Goal: Information Seeking & Learning: Learn about a topic

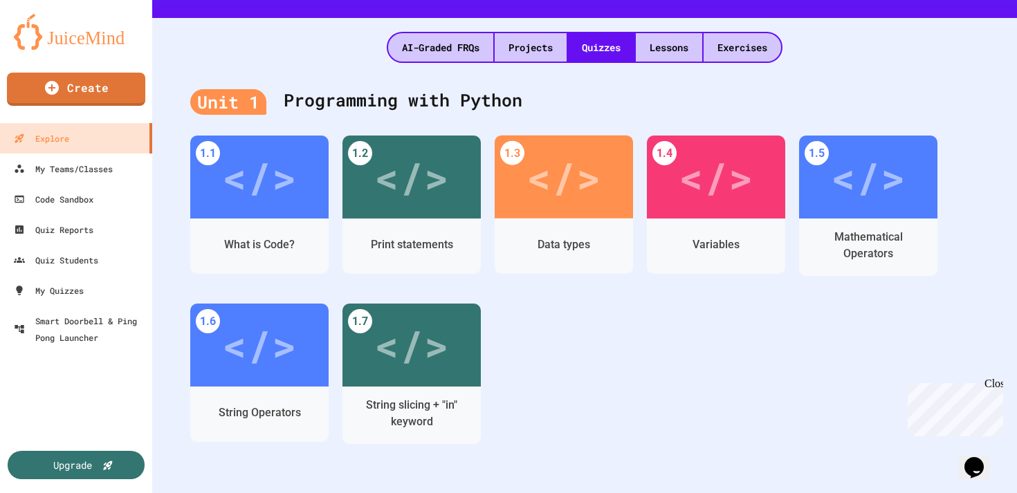
scroll to position [329, 0]
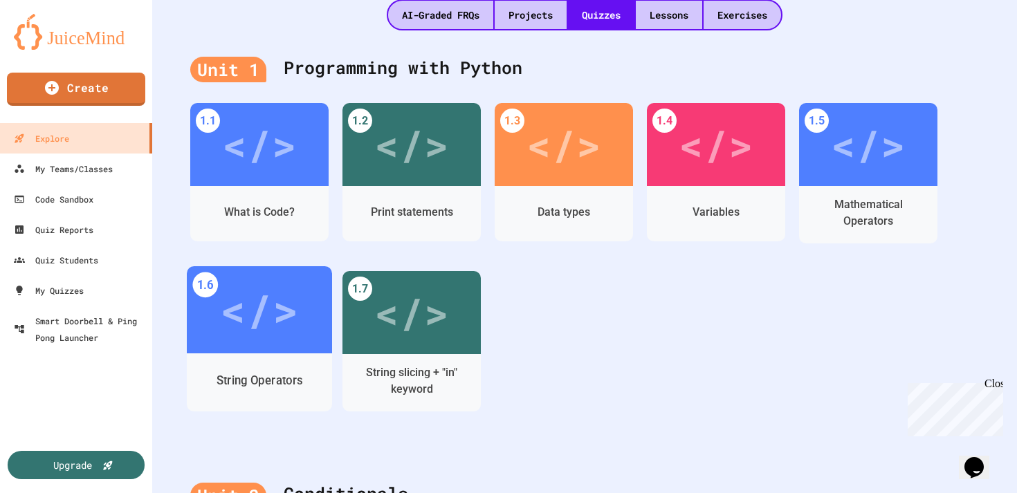
click at [288, 323] on div "</>" at bounding box center [259, 310] width 78 height 66
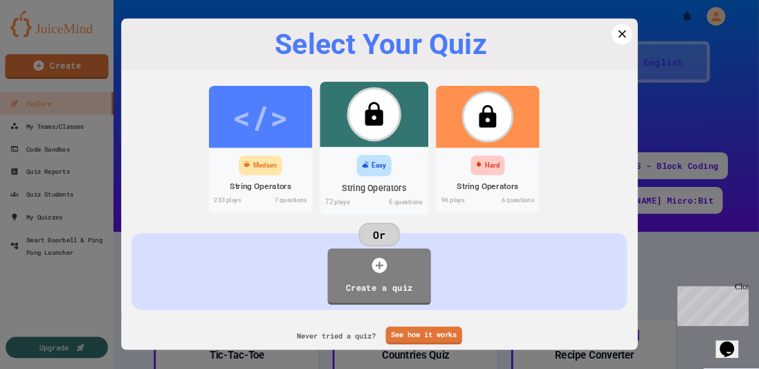
scroll to position [329, 0]
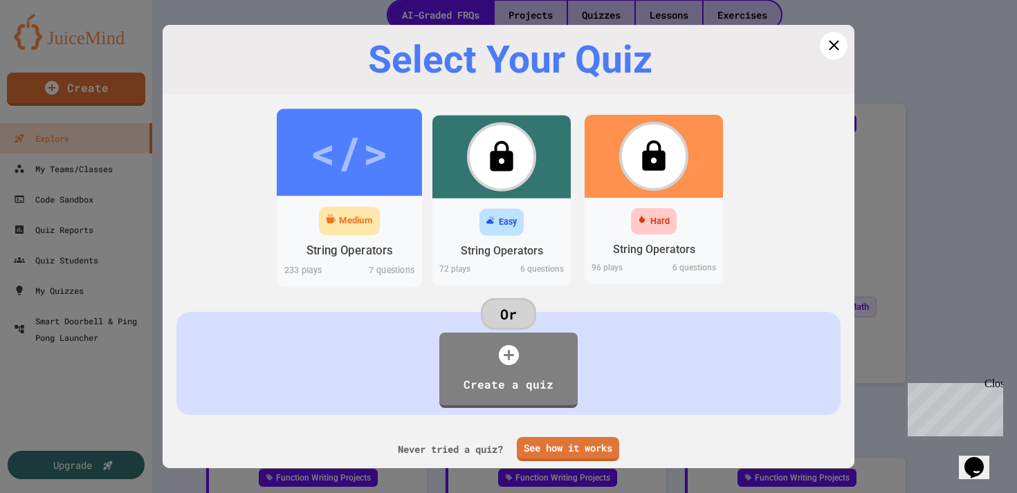
click at [340, 181] on div "</>" at bounding box center [349, 152] width 78 height 65
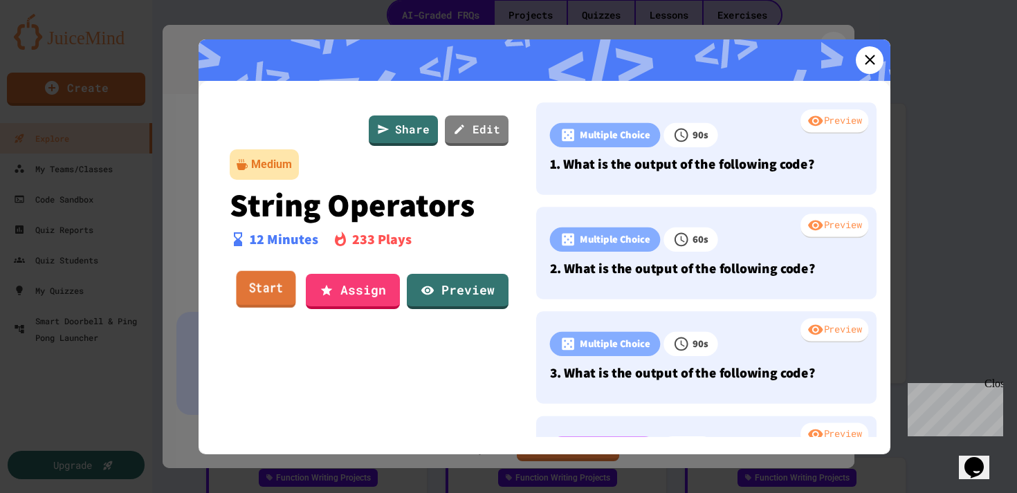
click at [261, 282] on link "Start" at bounding box center [265, 289] width 59 height 37
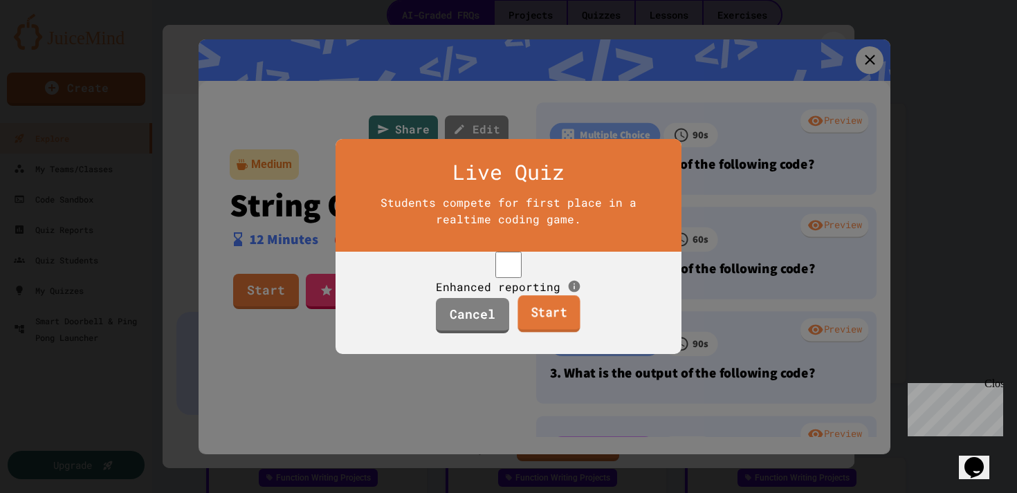
click at [550, 333] on link "Start" at bounding box center [548, 314] width 62 height 37
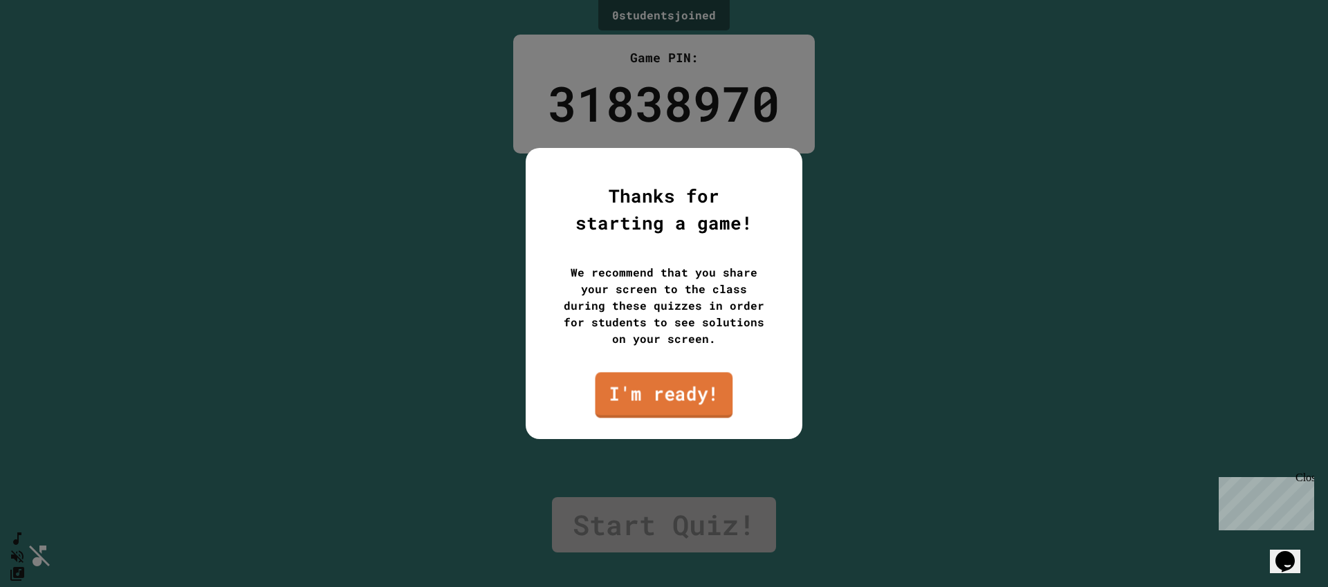
click at [696, 401] on link "I'm ready!" at bounding box center [664, 395] width 138 height 46
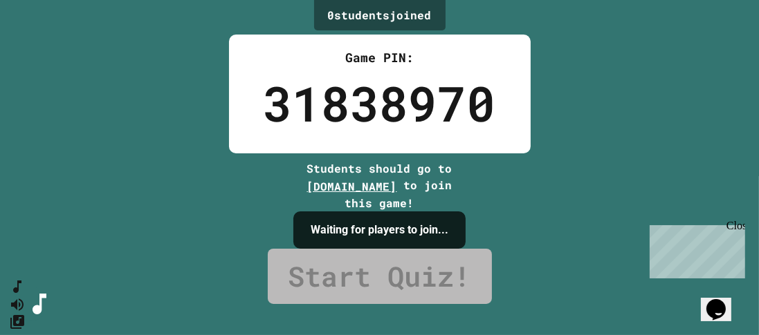
click at [736, 232] on div "Close" at bounding box center [734, 227] width 17 height 17
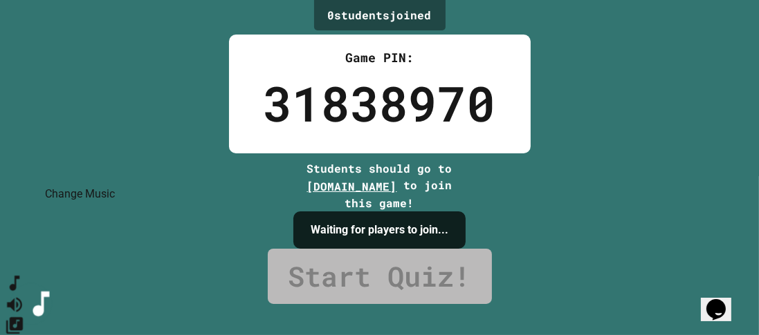
click at [23, 317] on icon "Change Music" at bounding box center [14, 325] width 17 height 17
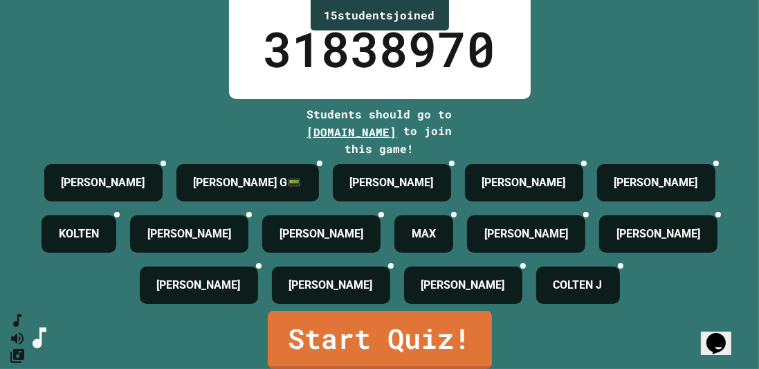
scroll to position [155, 0]
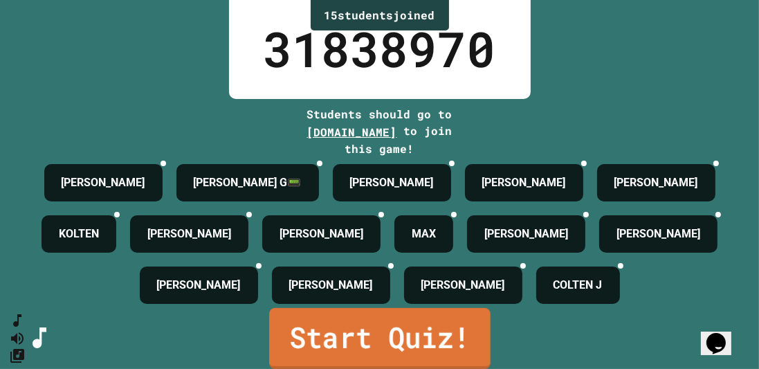
click at [342, 333] on link "Start Quiz!" at bounding box center [379, 338] width 221 height 61
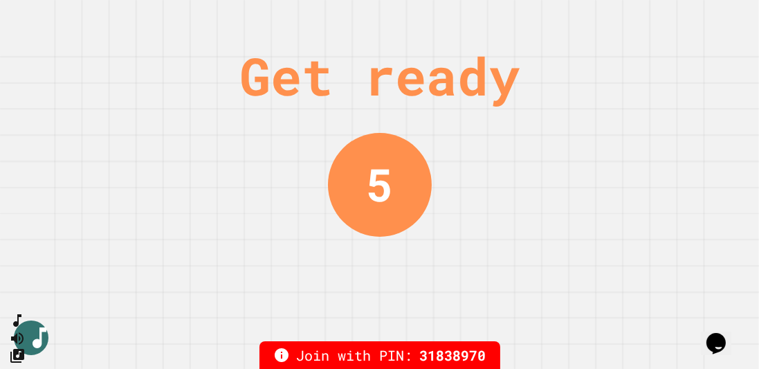
scroll to position [0, 0]
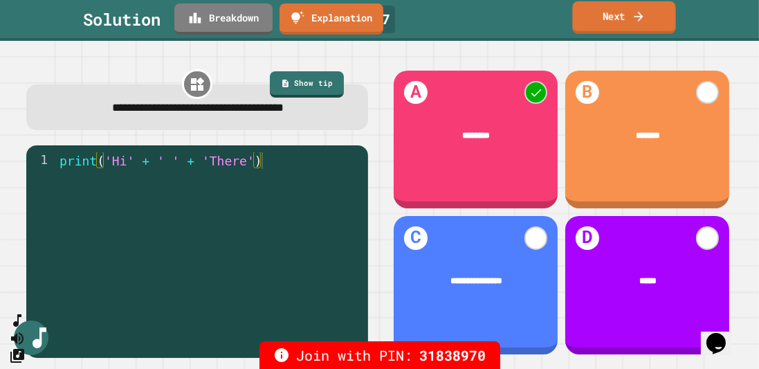
click at [616, 21] on link "Next" at bounding box center [623, 17] width 103 height 33
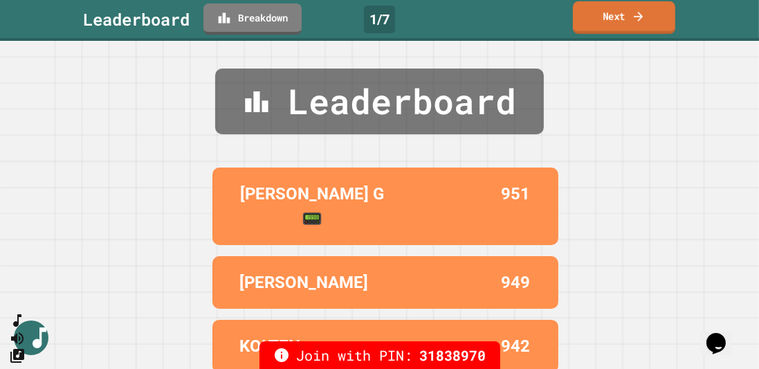
click at [616, 21] on link "Next" at bounding box center [624, 17] width 102 height 33
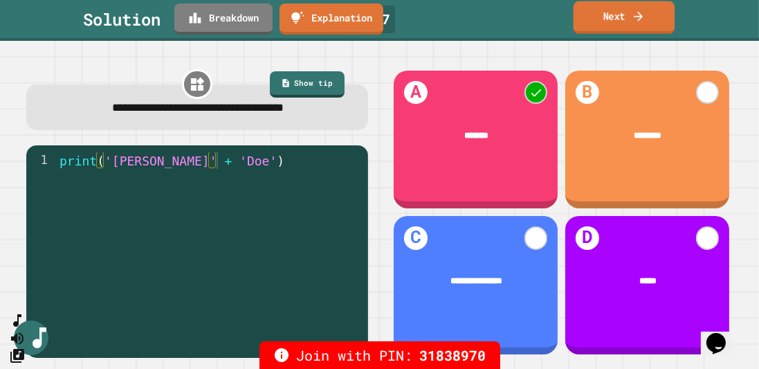
click at [588, 15] on link "Next" at bounding box center [624, 17] width 102 height 33
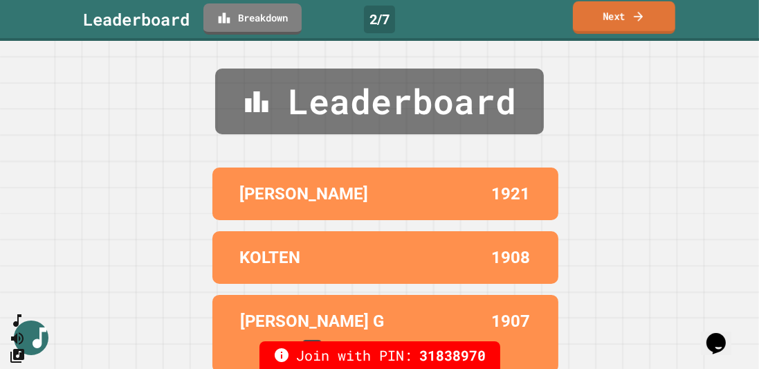
click at [593, 15] on link "Next" at bounding box center [624, 17] width 102 height 33
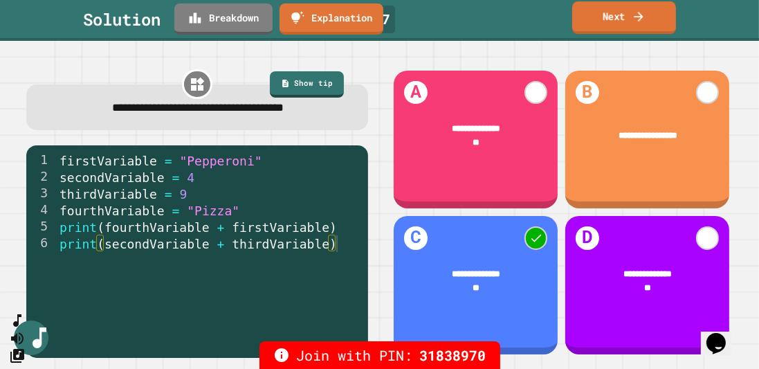
click at [638, 32] on link "Next" at bounding box center [624, 17] width 104 height 33
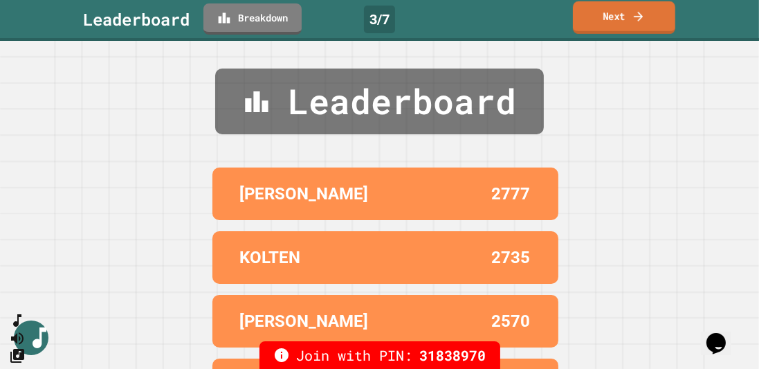
click at [625, 15] on link "Next" at bounding box center [624, 17] width 102 height 33
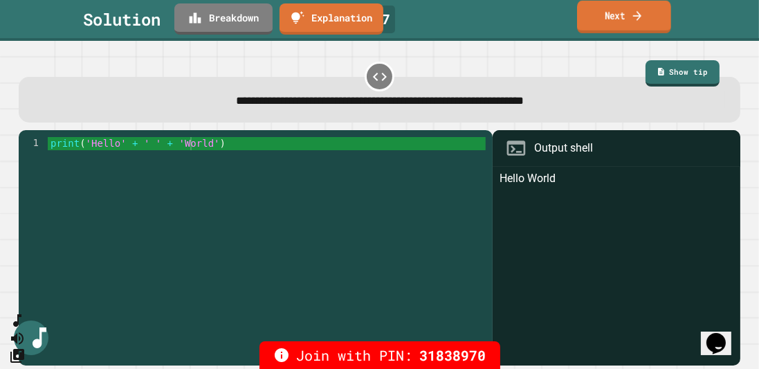
click at [637, 18] on icon at bounding box center [637, 15] width 12 height 15
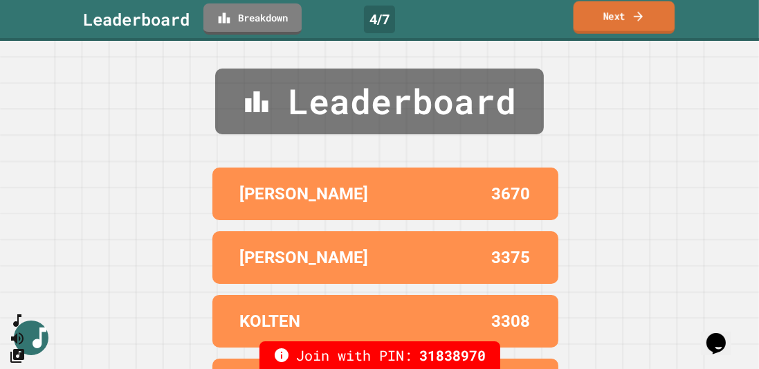
click at [620, 24] on link "Next" at bounding box center [624, 17] width 102 height 33
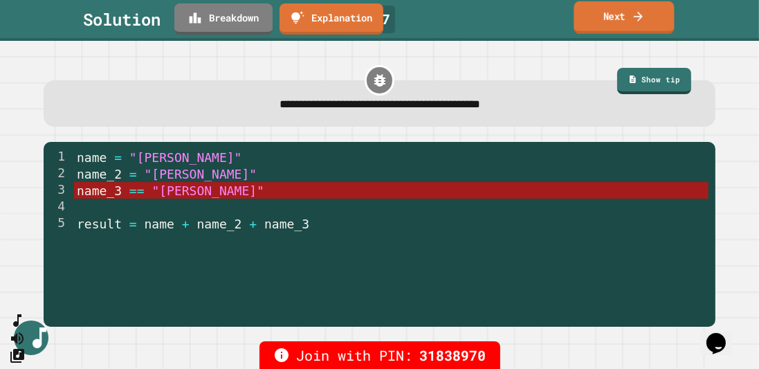
click at [616, 12] on link "Next" at bounding box center [623, 17] width 100 height 33
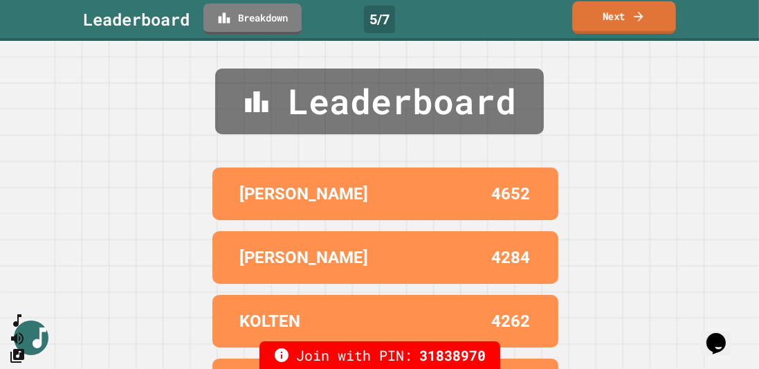
click at [616, 19] on link "Next" at bounding box center [624, 17] width 104 height 33
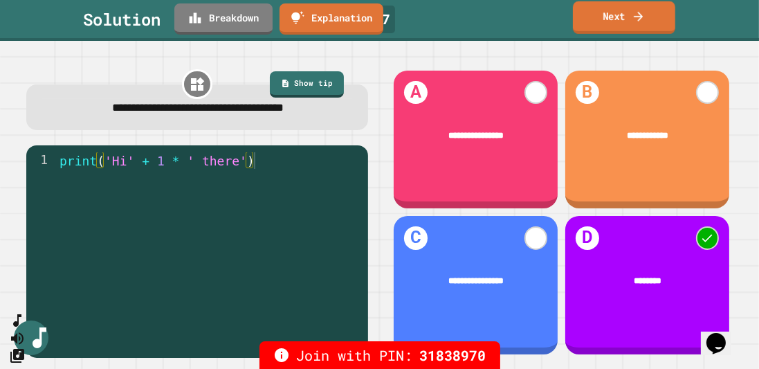
click at [614, 18] on link "Next" at bounding box center [624, 17] width 102 height 33
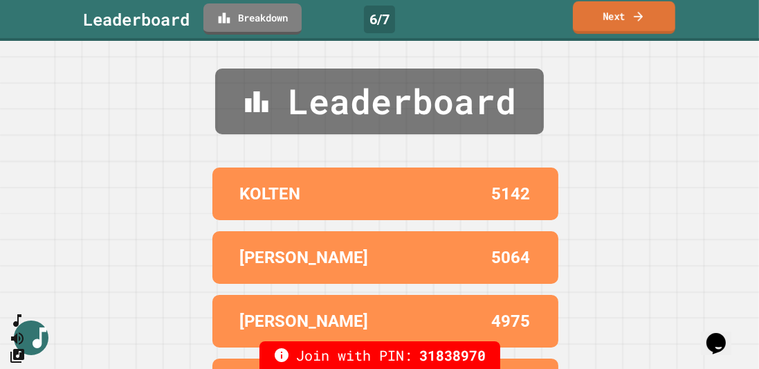
click at [614, 18] on link "Next" at bounding box center [624, 17] width 102 height 33
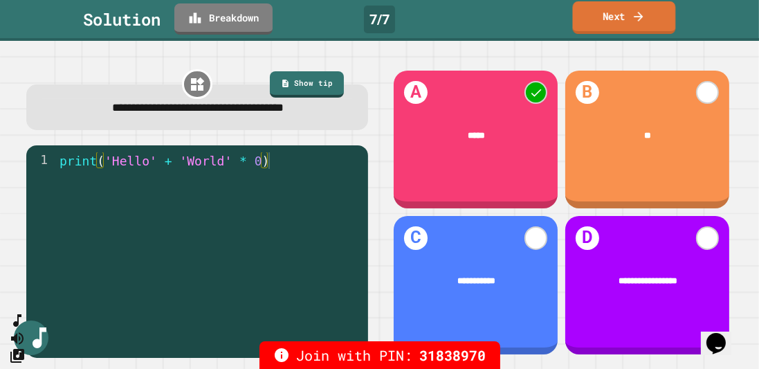
click at [597, 16] on link "Next" at bounding box center [624, 17] width 103 height 33
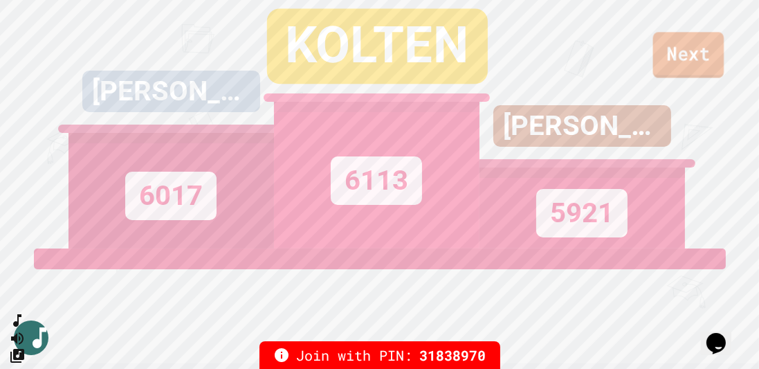
click at [705, 61] on link "Next" at bounding box center [688, 55] width 71 height 46
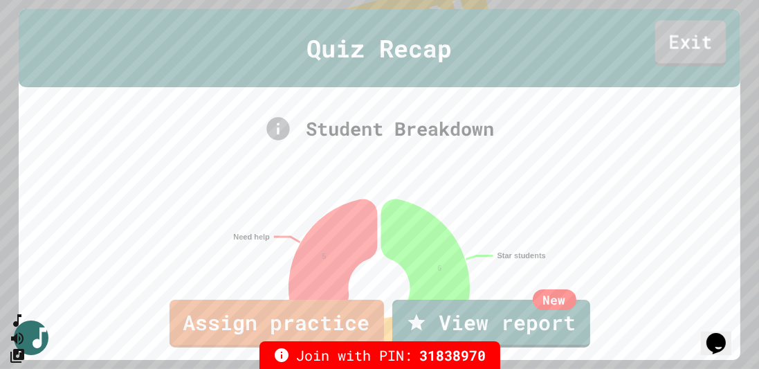
click at [702, 54] on link "Exit" at bounding box center [689, 44] width 71 height 46
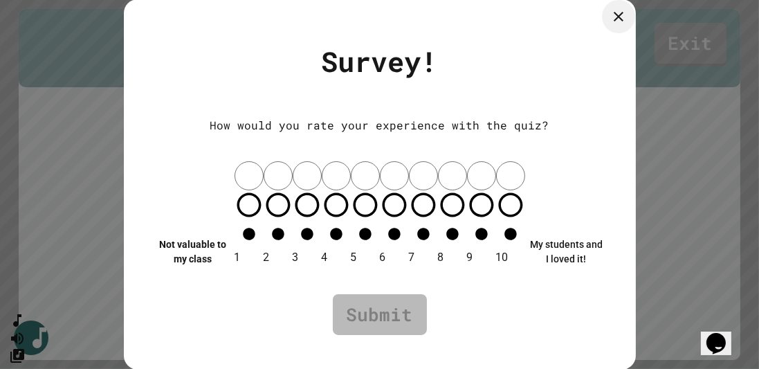
click at [607, 33] on div at bounding box center [618, 16] width 33 height 33
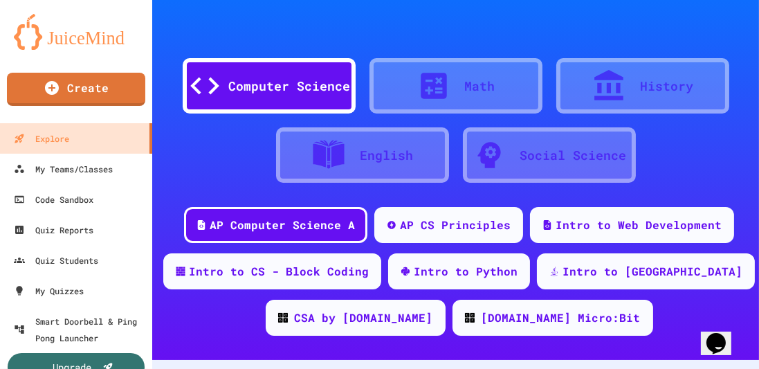
scroll to position [76, 0]
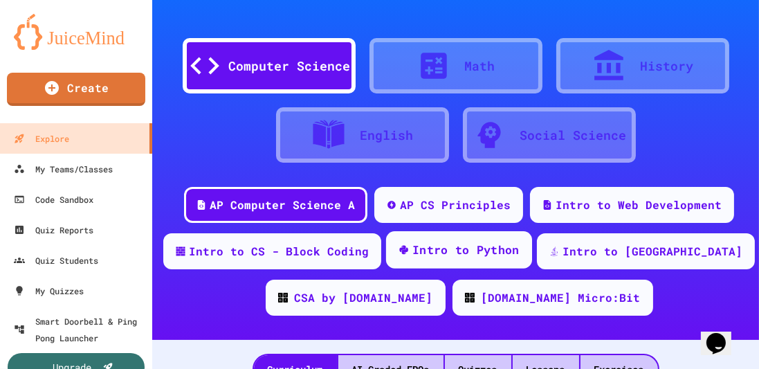
click at [461, 254] on div "Intro to Python" at bounding box center [465, 249] width 107 height 17
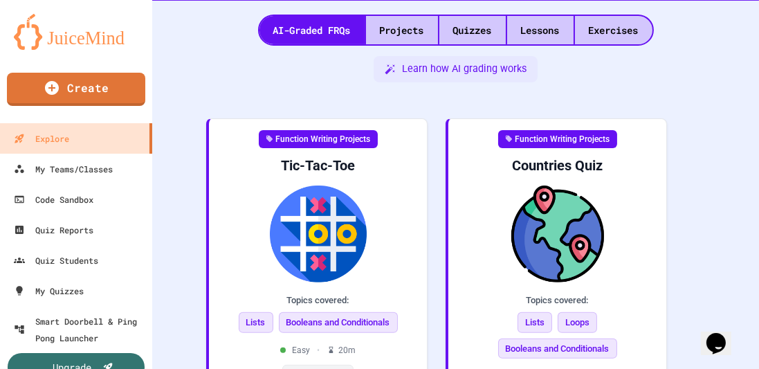
scroll to position [299, 0]
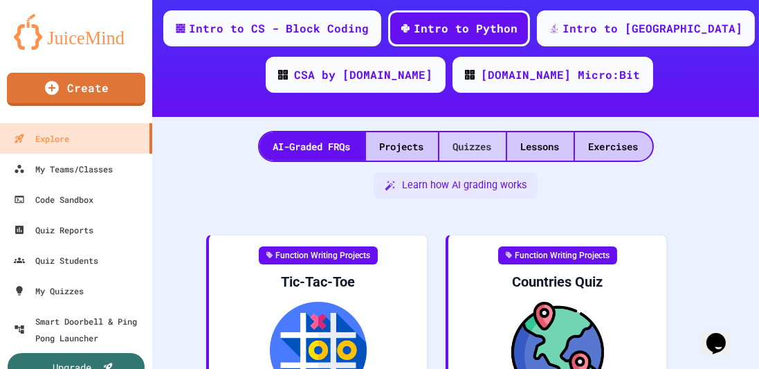
click at [491, 142] on div "Quizzes" at bounding box center [472, 146] width 66 height 28
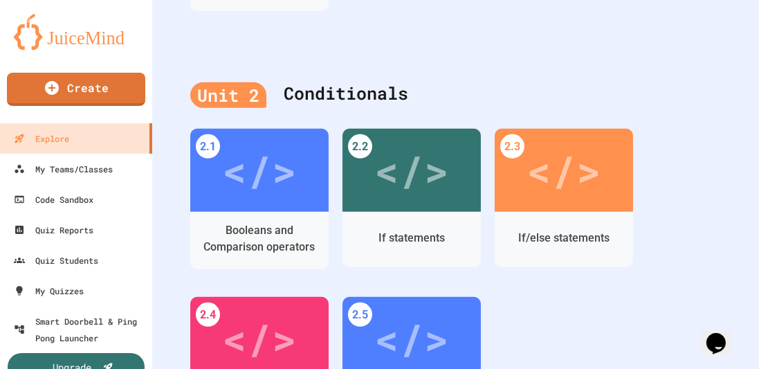
scroll to position [1002, 0]
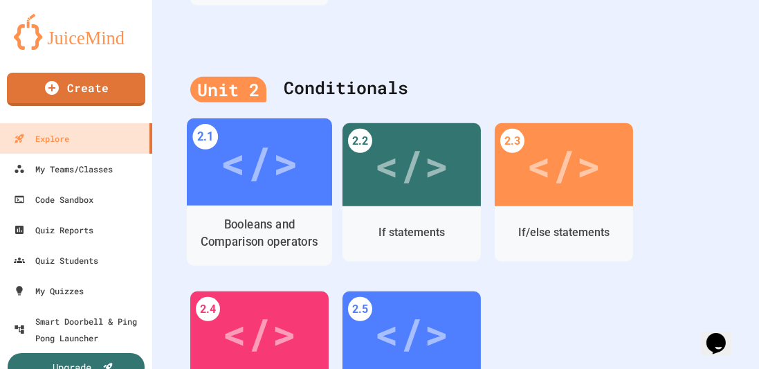
click at [283, 190] on div "</>" at bounding box center [259, 161] width 78 height 65
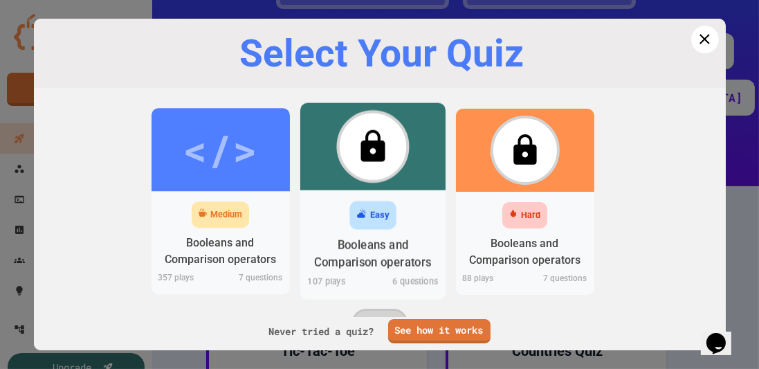
scroll to position [1002, 0]
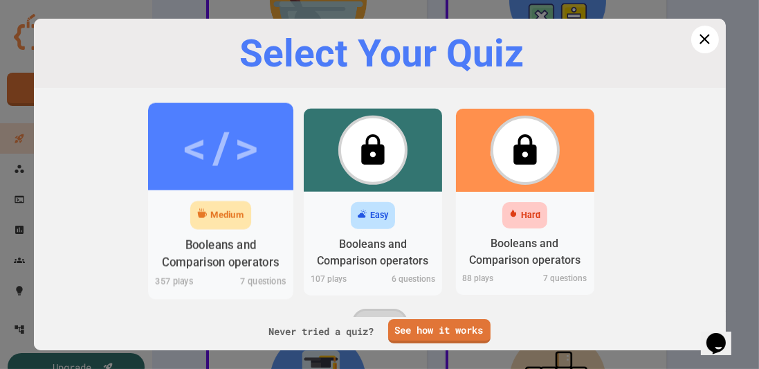
click at [269, 195] on div "Medium Booleans and Comparison operators 357 play s 7 questions" at bounding box center [220, 244] width 145 height 109
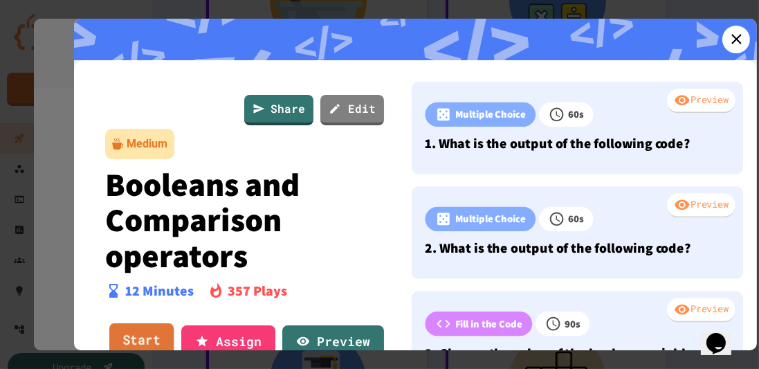
click at [136, 335] on link "Start" at bounding box center [141, 340] width 65 height 37
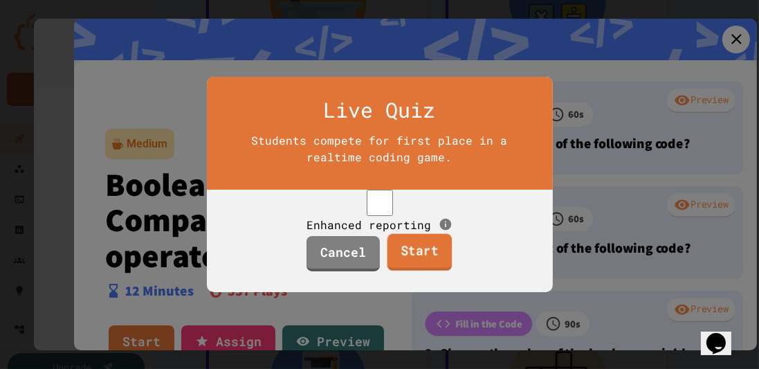
click at [414, 267] on link "Start" at bounding box center [419, 252] width 65 height 37
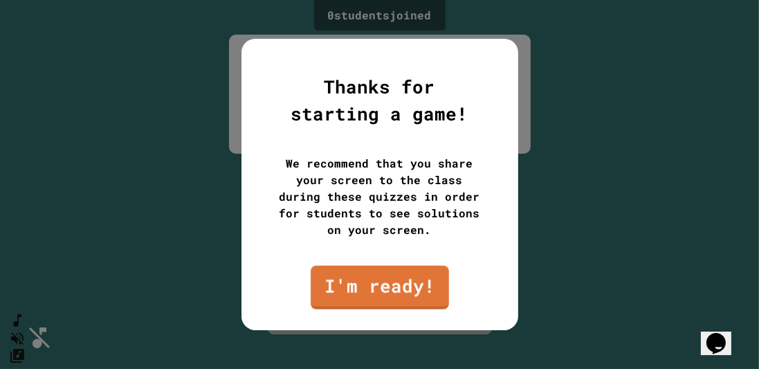
click at [398, 321] on div "Thanks for starting a game! We recommend that you share your screen to the clas…" at bounding box center [379, 184] width 277 height 291
click at [398, 292] on link "I'm ready!" at bounding box center [379, 286] width 137 height 46
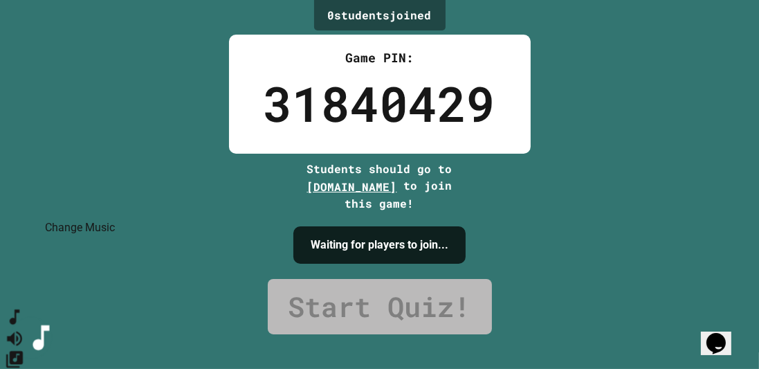
click at [23, 349] on icon "Change Music" at bounding box center [15, 359] width 20 height 20
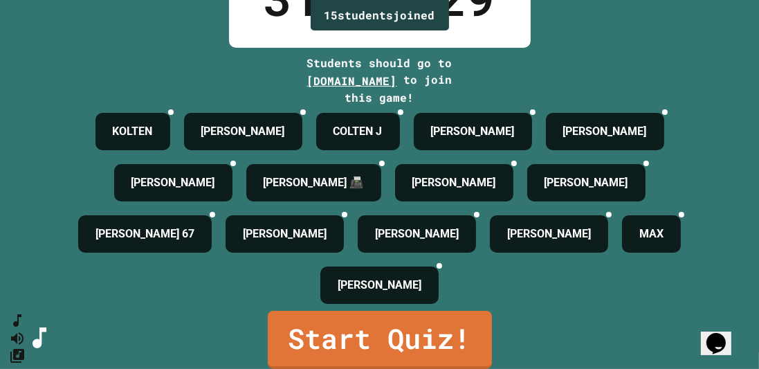
scroll to position [155, 0]
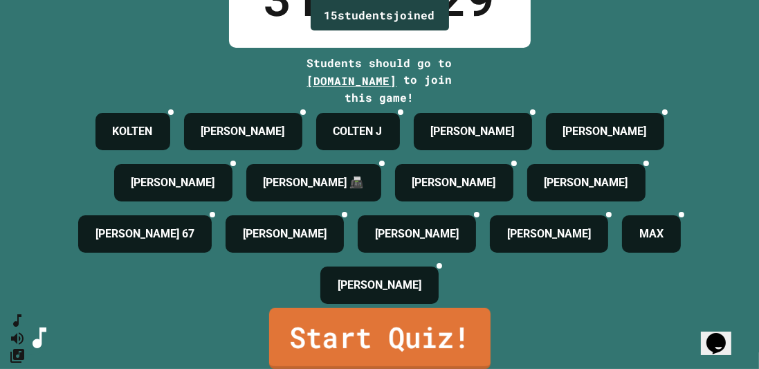
click at [423, 331] on link "Start Quiz!" at bounding box center [378, 338] width 221 height 61
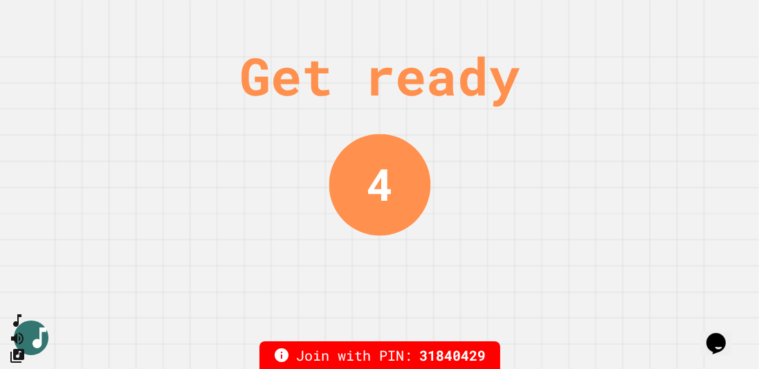
scroll to position [0, 0]
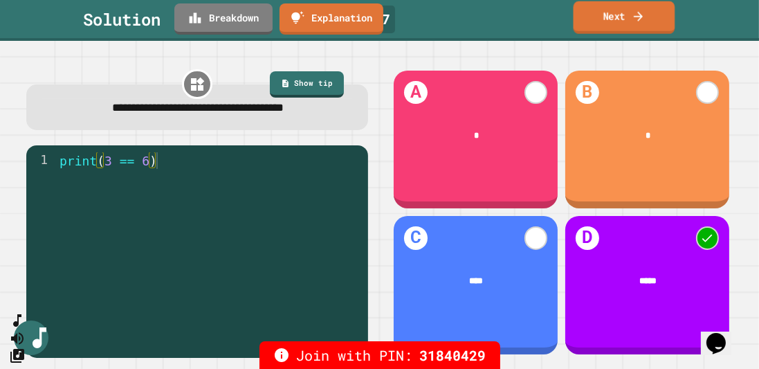
click at [613, 18] on link "Next" at bounding box center [624, 17] width 102 height 33
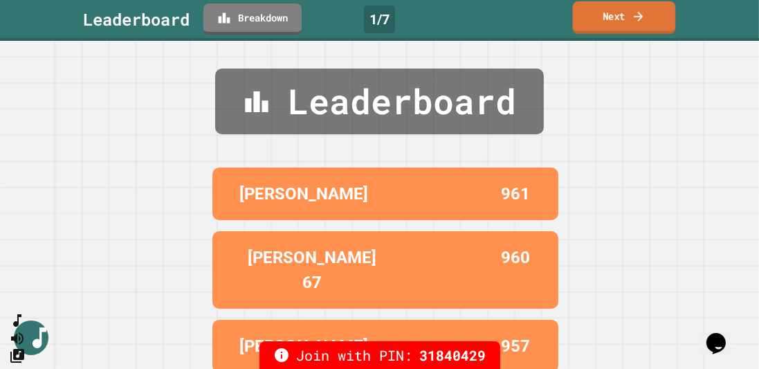
click at [613, 18] on link "Next" at bounding box center [624, 17] width 103 height 33
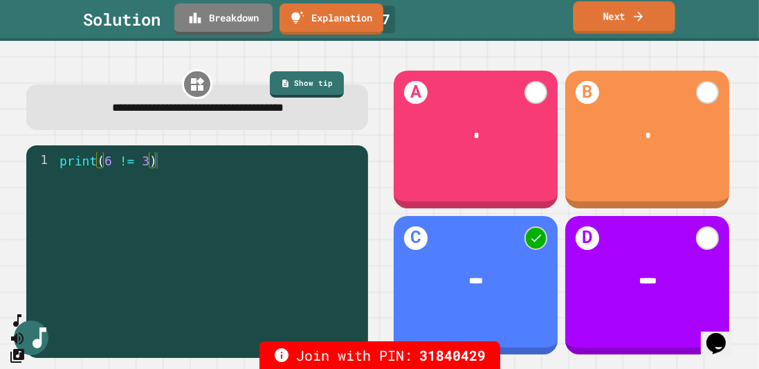
click at [625, 20] on link "Next" at bounding box center [624, 17] width 102 height 33
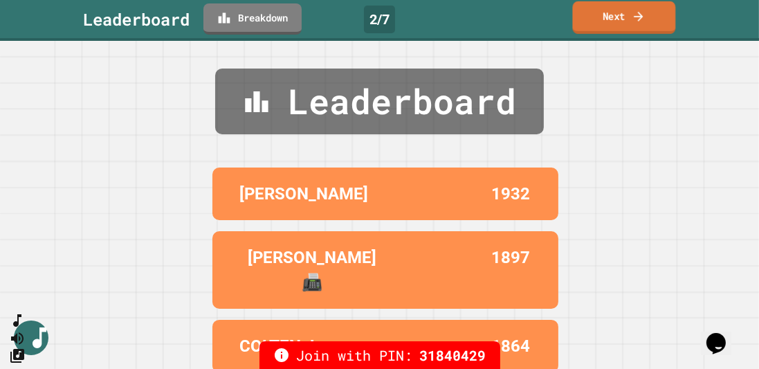
click at [625, 20] on link "Next" at bounding box center [624, 17] width 103 height 33
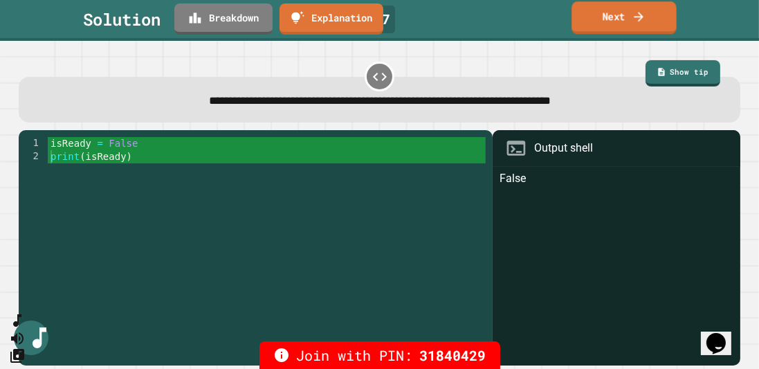
click at [640, 19] on icon at bounding box center [638, 17] width 9 height 10
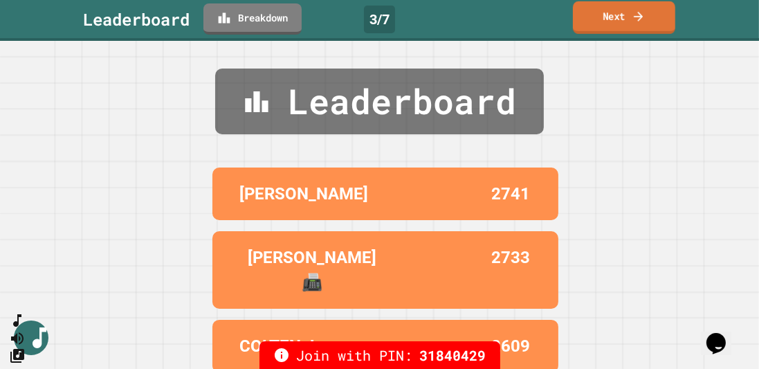
click at [640, 19] on icon at bounding box center [638, 16] width 9 height 10
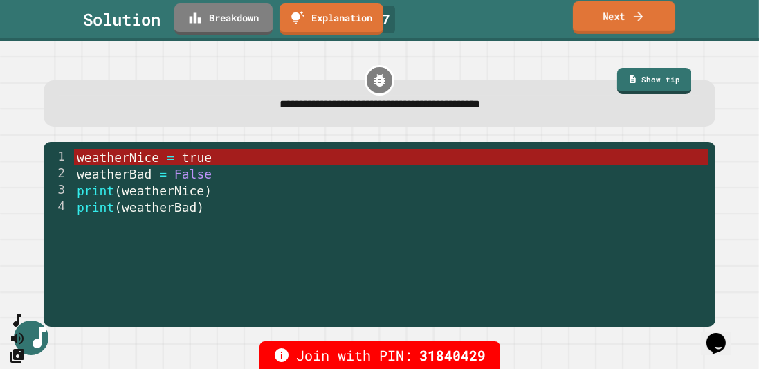
click at [634, 16] on icon at bounding box center [638, 16] width 9 height 10
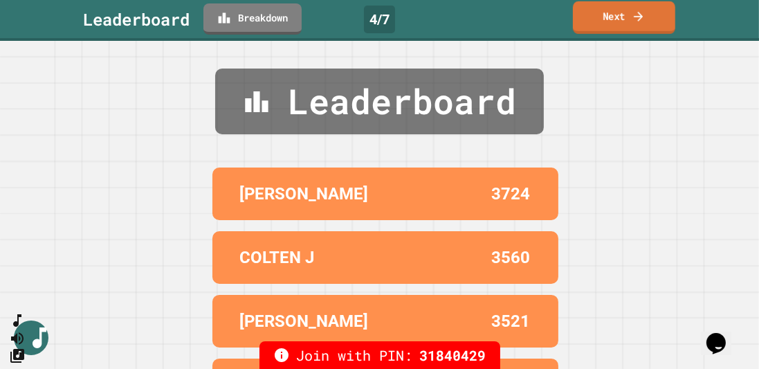
click at [634, 16] on icon at bounding box center [638, 16] width 9 height 10
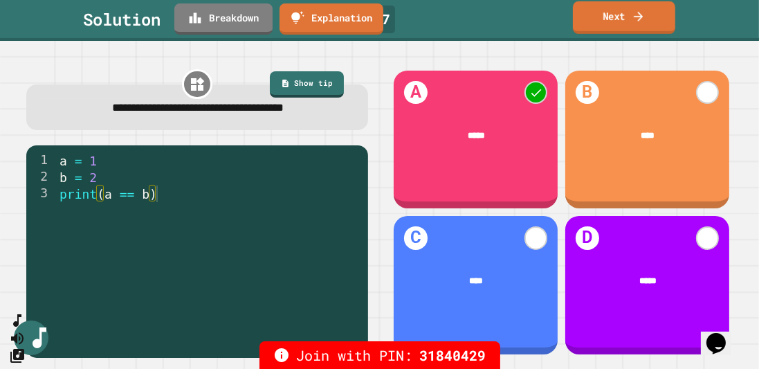
click at [634, 16] on icon at bounding box center [638, 16] width 9 height 10
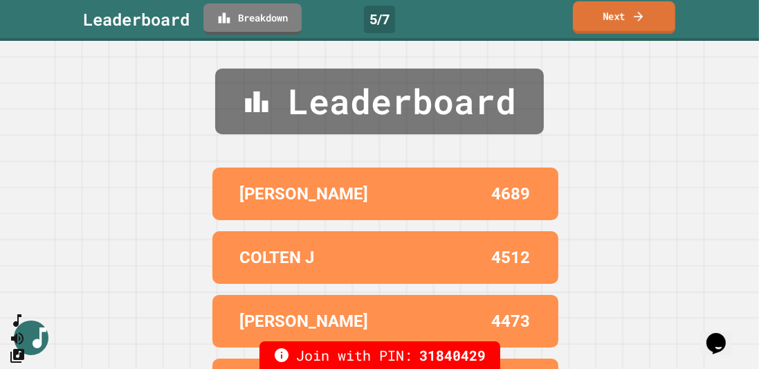
click at [634, 16] on icon at bounding box center [638, 16] width 9 height 10
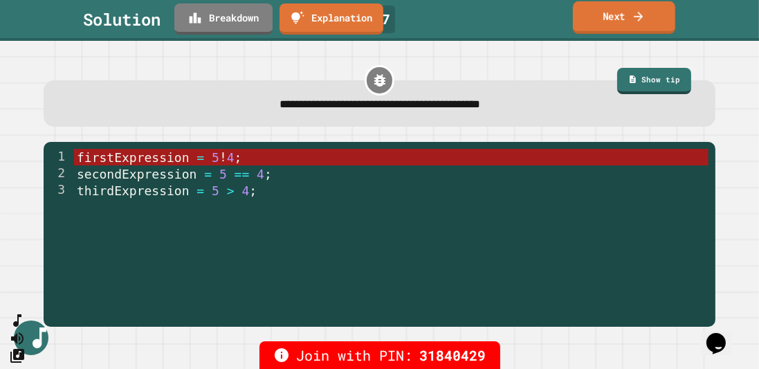
click at [631, 19] on link "Next" at bounding box center [624, 17] width 102 height 33
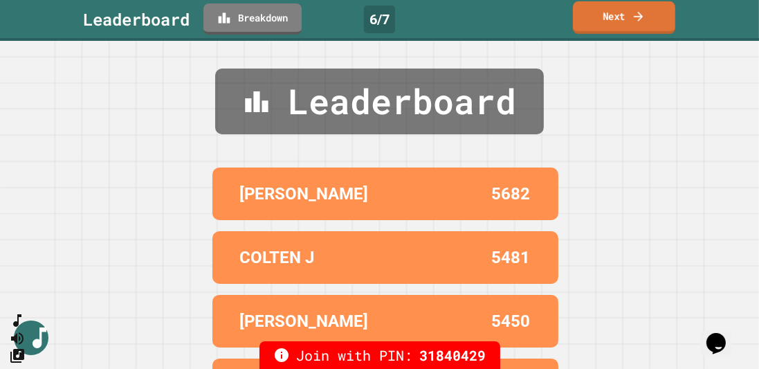
click at [631, 19] on link "Next" at bounding box center [624, 17] width 102 height 33
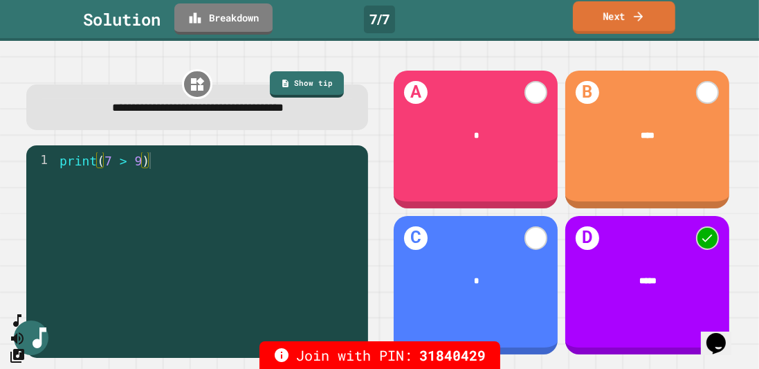
click at [631, 19] on link "Next" at bounding box center [624, 17] width 102 height 33
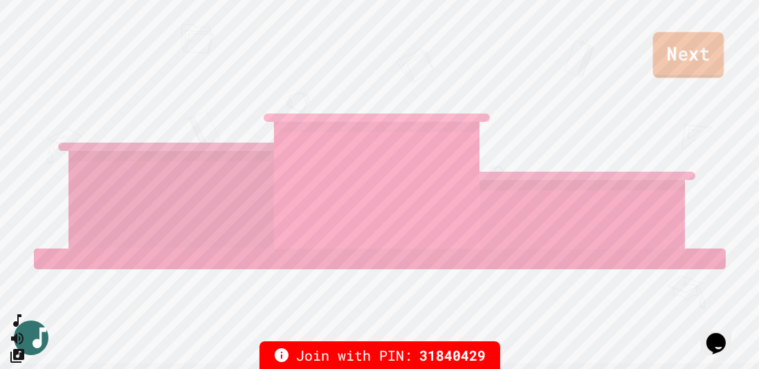
click at [704, 43] on link "Next" at bounding box center [688, 55] width 71 height 46
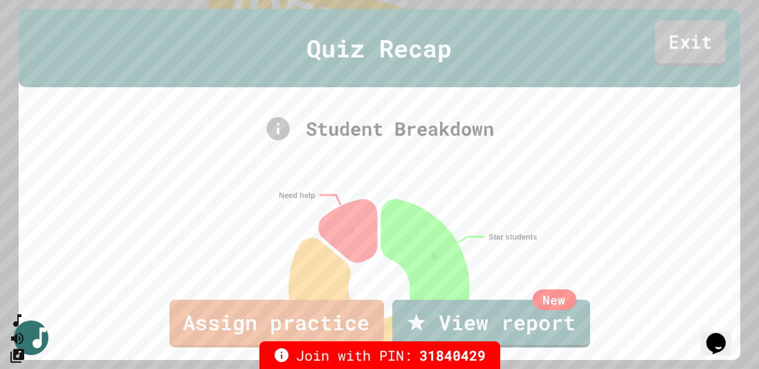
click at [676, 47] on link "Exit" at bounding box center [689, 44] width 71 height 46
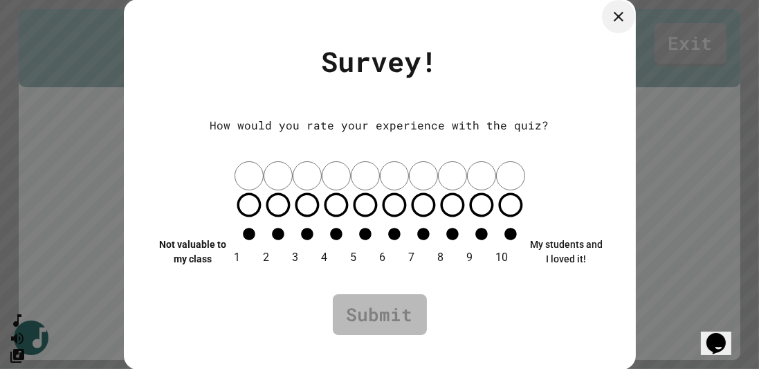
click at [620, 21] on icon at bounding box center [618, 17] width 10 height 10
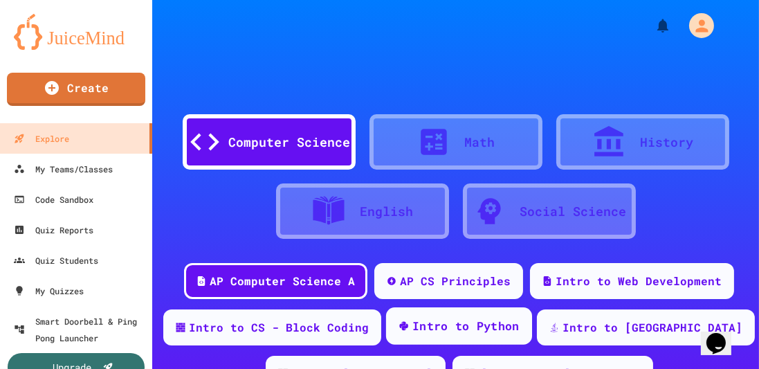
click at [480, 319] on div "Intro to Python" at bounding box center [465, 325] width 107 height 17
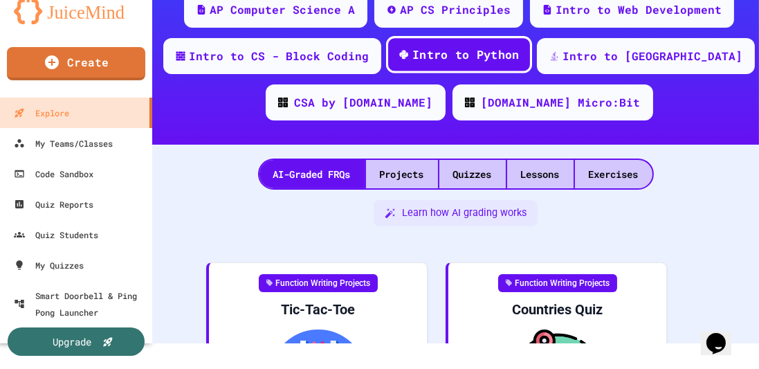
scroll to position [277, 0]
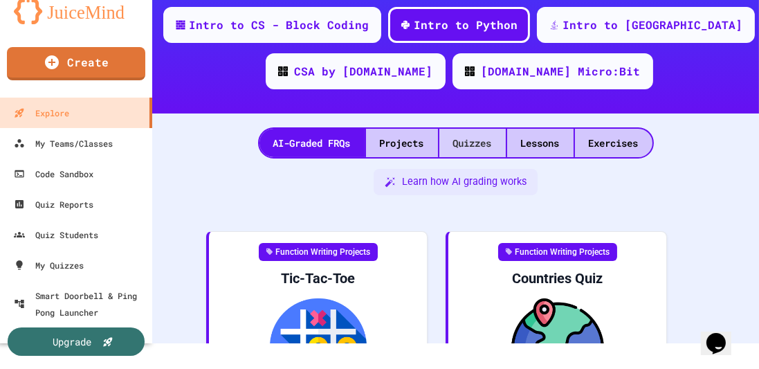
click at [505, 133] on div "Quizzes" at bounding box center [472, 143] width 66 height 28
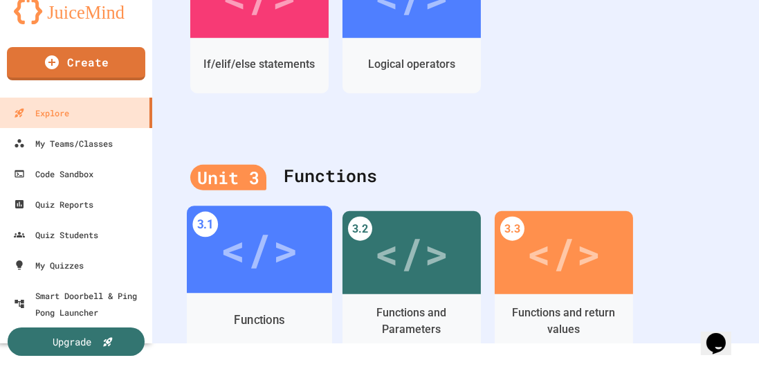
click at [269, 243] on div "</>" at bounding box center [259, 250] width 78 height 66
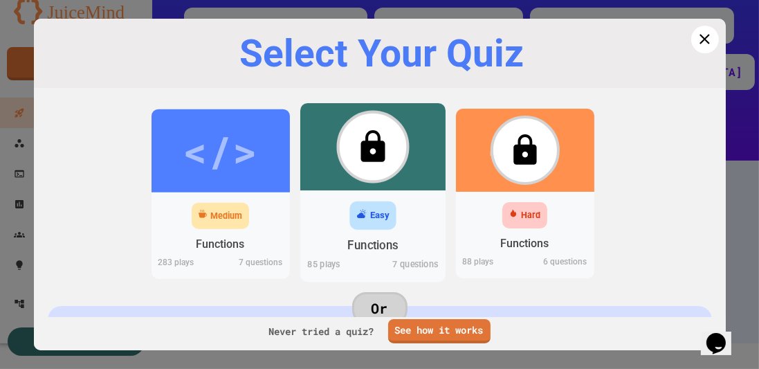
scroll to position [1313, 0]
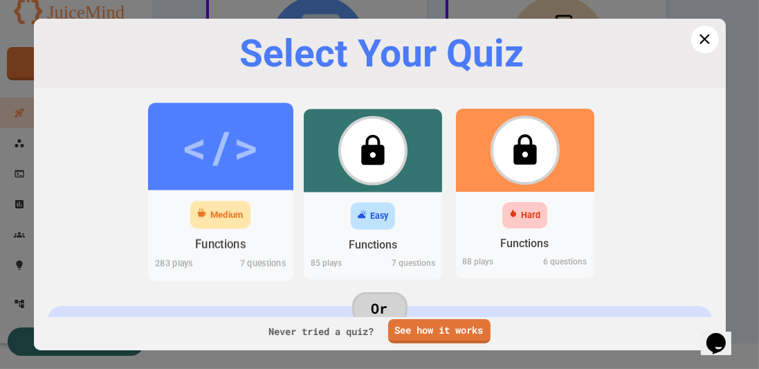
click at [255, 214] on div "Medium" at bounding box center [220, 214] width 145 height 35
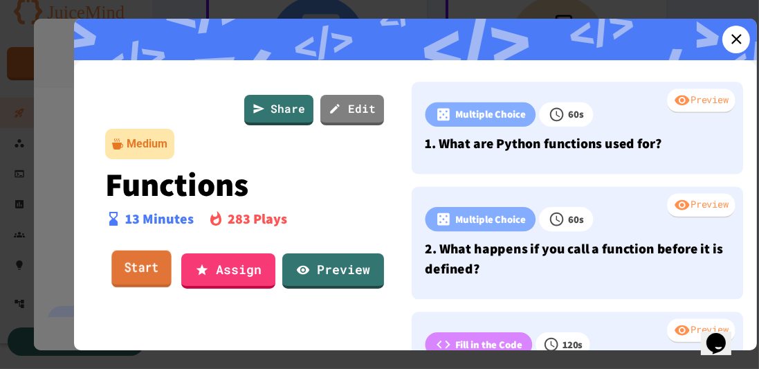
click at [109, 277] on div "Start" at bounding box center [141, 271] width 73 height 42
click at [124, 274] on link "Start" at bounding box center [141, 269] width 64 height 37
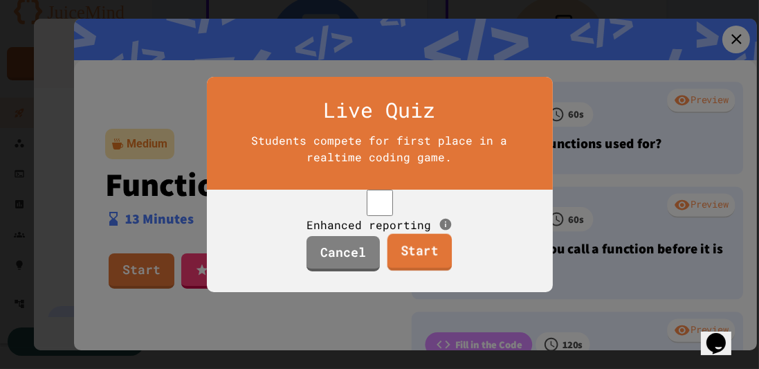
click at [431, 271] on link "Start" at bounding box center [419, 252] width 64 height 37
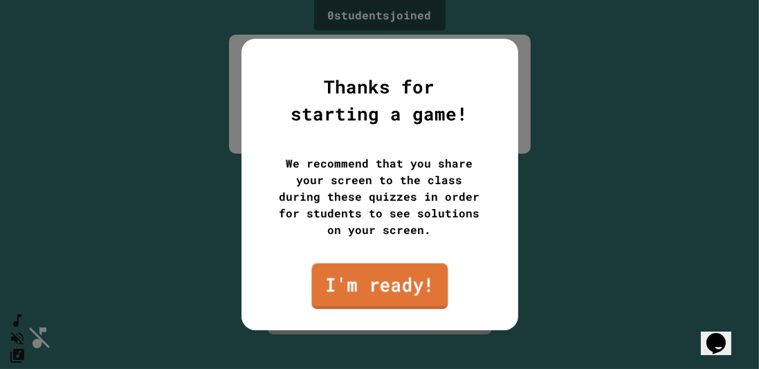
click at [389, 282] on link "I'm ready!" at bounding box center [379, 286] width 136 height 46
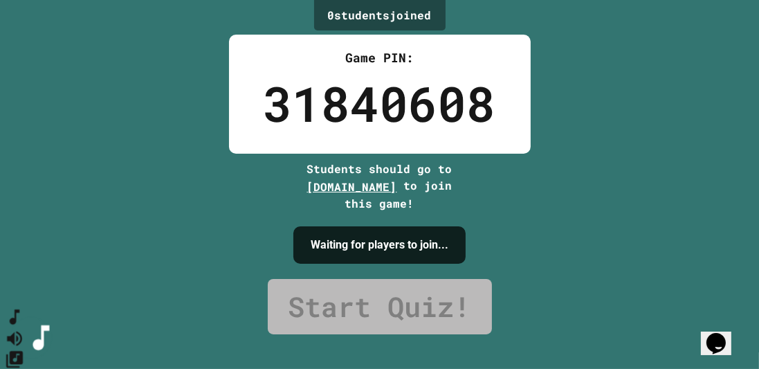
click at [22, 327] on button "SpeedDial basic example" at bounding box center [15, 316] width 20 height 21
click at [25, 349] on icon "Change Music" at bounding box center [15, 359] width 20 height 20
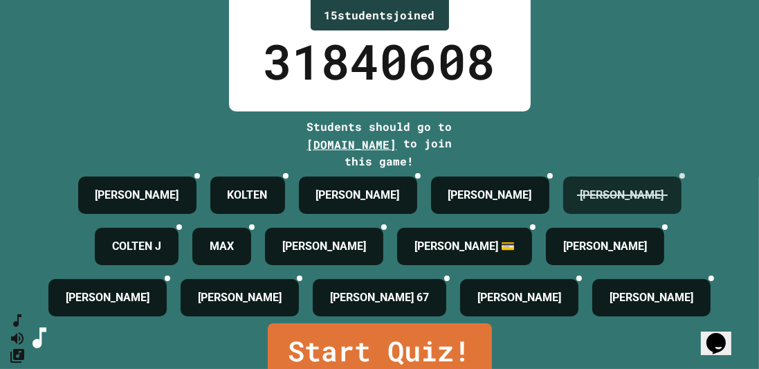
scroll to position [155, 0]
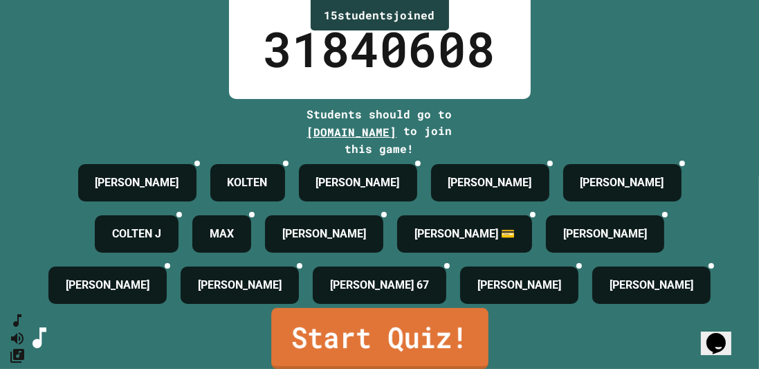
click at [409, 344] on link "Start Quiz!" at bounding box center [379, 338] width 217 height 61
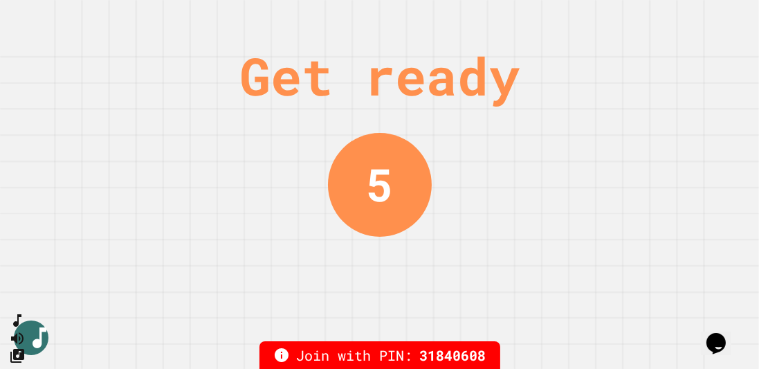
scroll to position [0, 0]
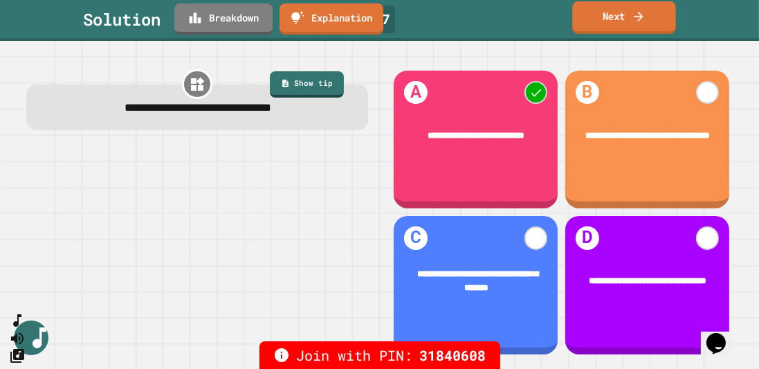
click at [644, 15] on icon at bounding box center [638, 16] width 14 height 15
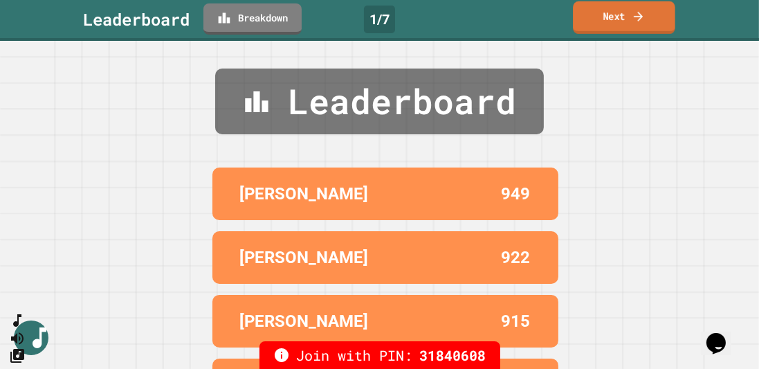
click at [636, 21] on icon at bounding box center [638, 16] width 14 height 15
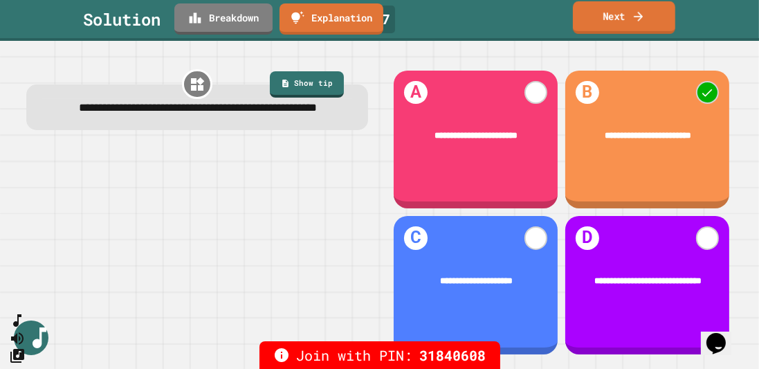
click at [627, 30] on link "Next" at bounding box center [624, 17] width 102 height 33
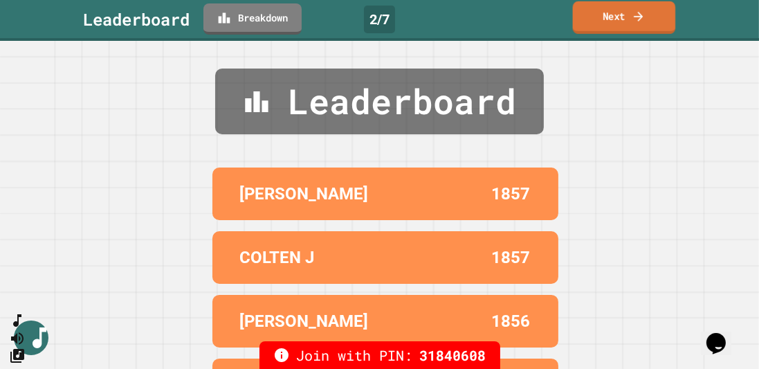
click at [627, 30] on link "Next" at bounding box center [624, 17] width 103 height 33
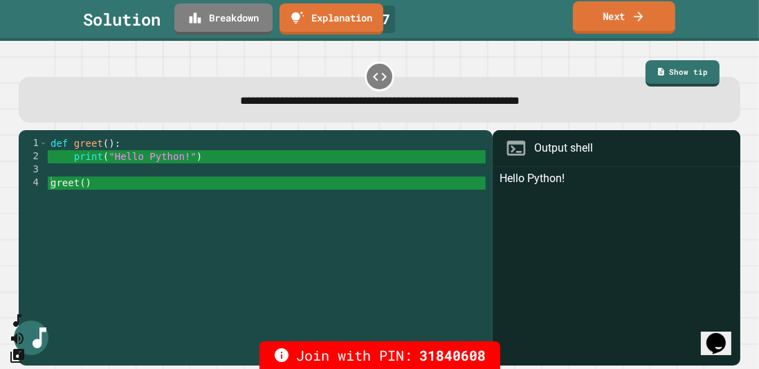
click at [636, 21] on icon at bounding box center [638, 16] width 14 height 15
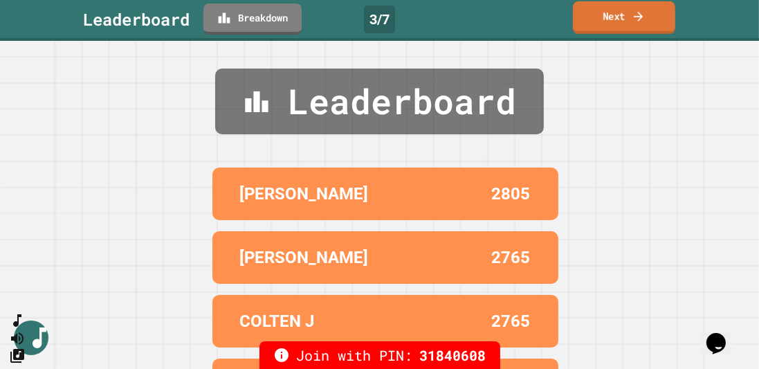
click at [636, 21] on icon at bounding box center [638, 16] width 14 height 15
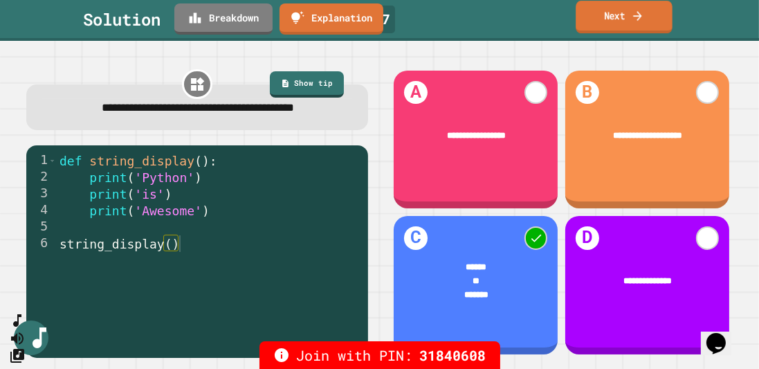
click at [643, 29] on link "Next" at bounding box center [623, 17] width 96 height 33
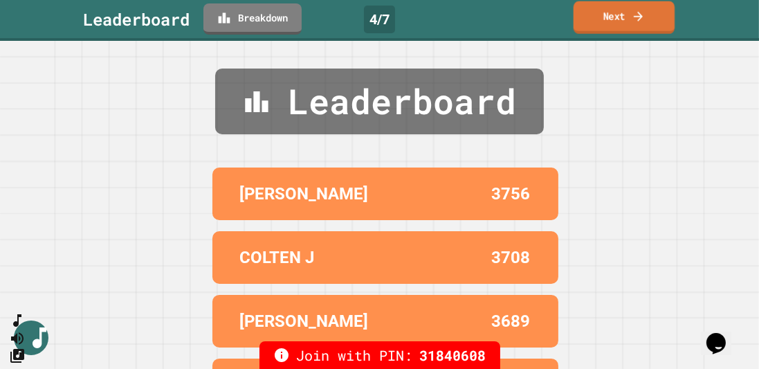
click at [643, 29] on link "Next" at bounding box center [623, 17] width 101 height 33
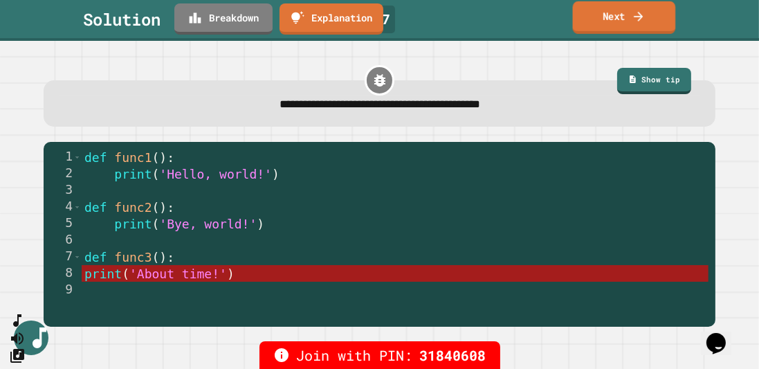
click at [616, 12] on link "Next" at bounding box center [624, 17] width 103 height 33
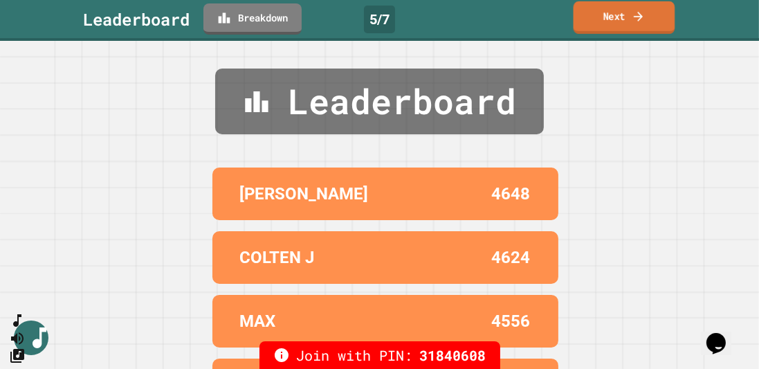
click at [616, 12] on link "Next" at bounding box center [624, 17] width 102 height 33
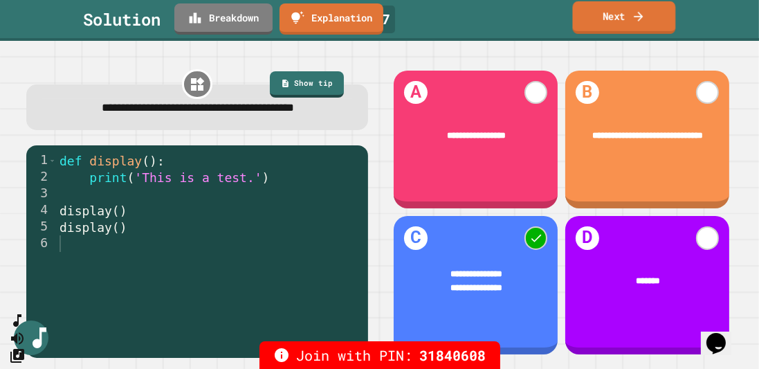
click at [648, 15] on link "Next" at bounding box center [624, 17] width 103 height 33
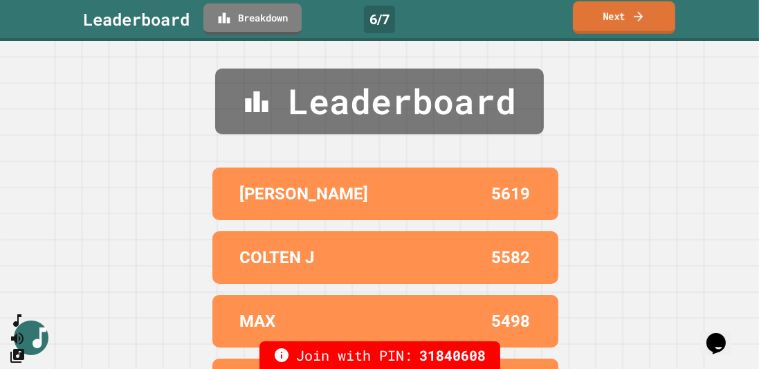
click at [648, 15] on link "Next" at bounding box center [624, 17] width 102 height 33
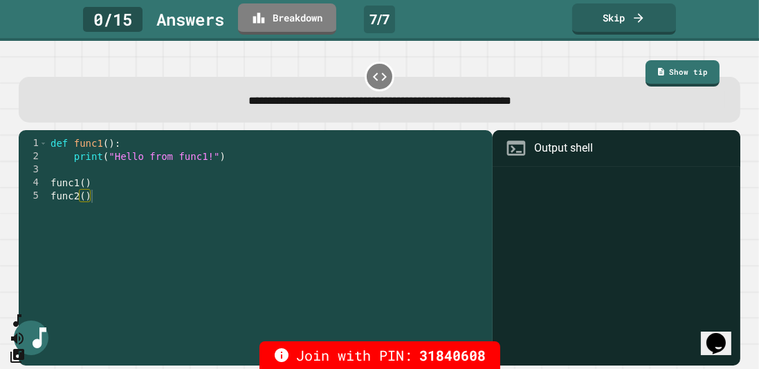
click at [55, 172] on div "def func1 ( ) : print ( "Hello from func1!" ) func1 ( ) func2 ( )" at bounding box center [267, 255] width 438 height 237
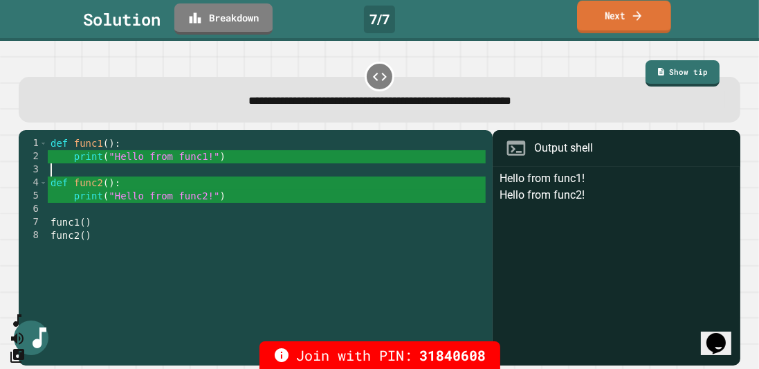
click at [613, 4] on link "Next" at bounding box center [624, 17] width 94 height 33
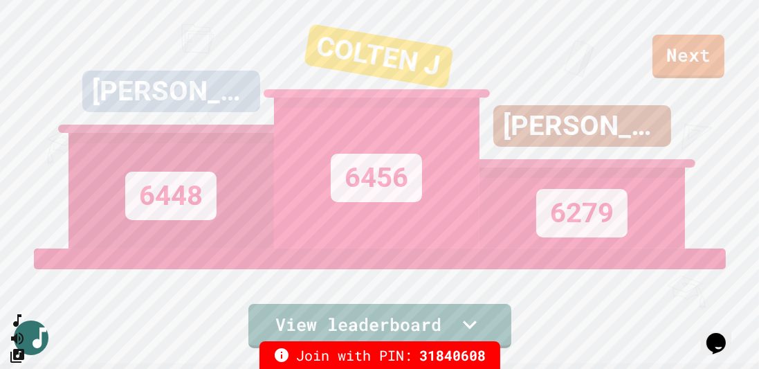
click at [663, 39] on div "ANGELINA 6279" at bounding box center [581, 124] width 205 height 248
click at [686, 43] on div "[PERSON_NAME] 6448 [PERSON_NAME] J 6456 ANGELINA 6279" at bounding box center [379, 124] width 622 height 248
click at [706, 50] on link "Next" at bounding box center [688, 55] width 71 height 46
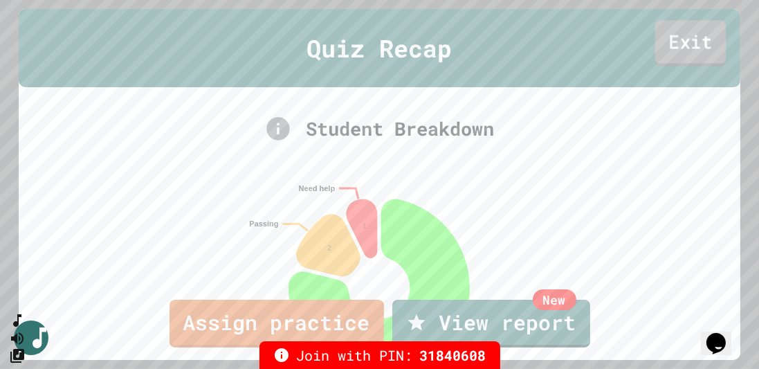
click at [698, 46] on link "Exit" at bounding box center [689, 44] width 71 height 46
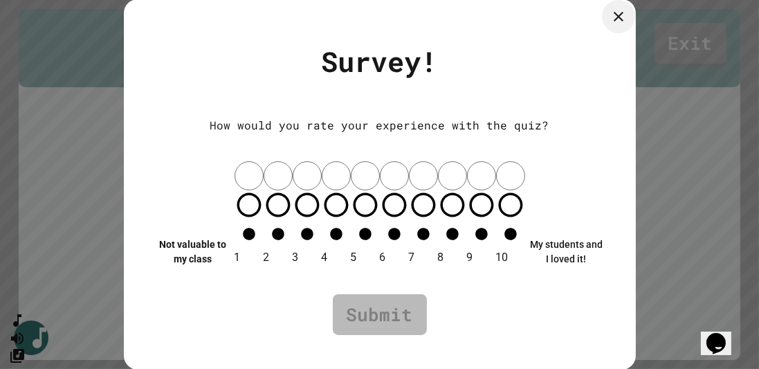
click at [617, 25] on icon at bounding box center [618, 16] width 17 height 17
